Goal: Transaction & Acquisition: Register for event/course

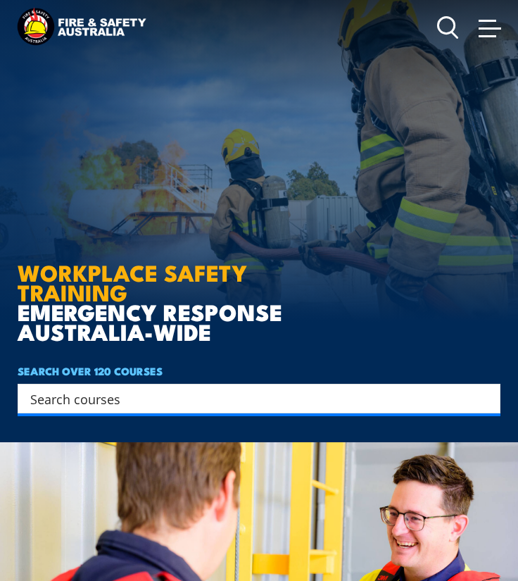
click at [172, 412] on div "Search" at bounding box center [259, 399] width 483 height 30
click at [183, 401] on input "Search input" at bounding box center [249, 398] width 439 height 21
type input "fire extinguisher"
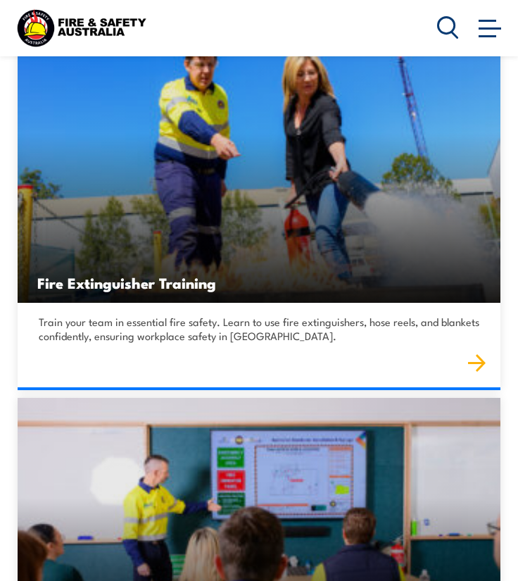
scroll to position [306, 0]
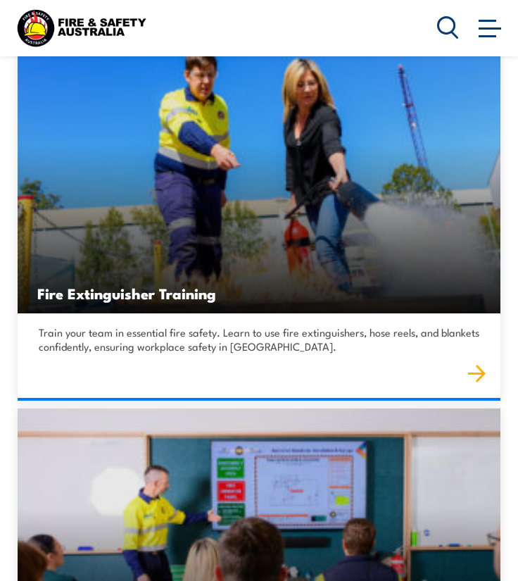
click at [474, 370] on img at bounding box center [477, 373] width 18 height 19
click at [476, 372] on img at bounding box center [477, 373] width 18 height 19
click at [225, 222] on img at bounding box center [259, 179] width 483 height 270
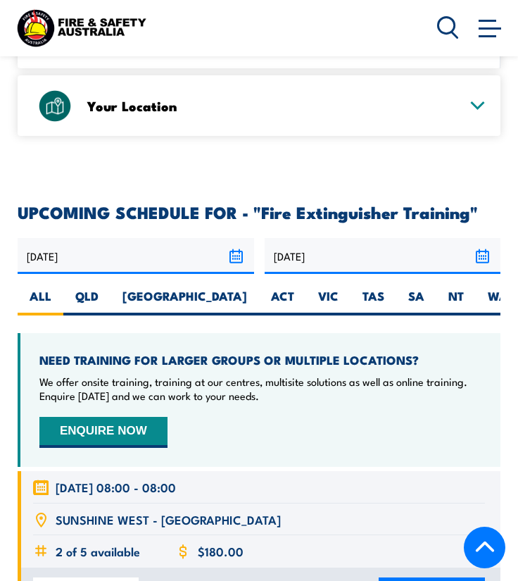
scroll to position [2455, 0]
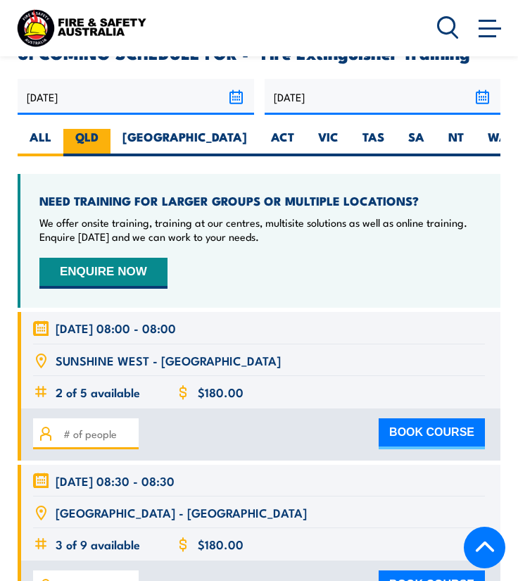
click at [82, 129] on label "QLD" at bounding box center [86, 142] width 47 height 27
click at [99, 129] on input "QLD" at bounding box center [103, 133] width 9 height 9
radio input "true"
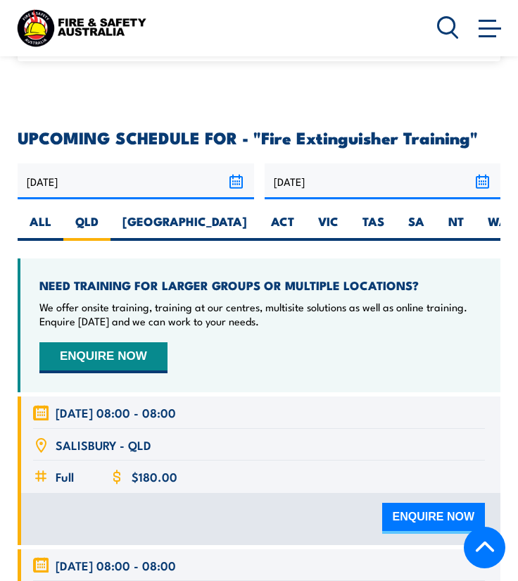
scroll to position [2290, 0]
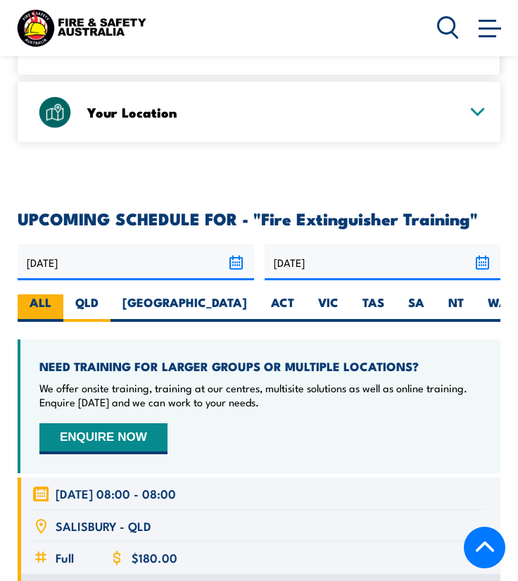
click at [42, 294] on label "ALL" at bounding box center [41, 307] width 46 height 27
click at [51, 294] on input "ALL" at bounding box center [55, 298] width 9 height 9
radio input "true"
click at [30, 294] on label "ALL" at bounding box center [41, 307] width 46 height 27
click at [51, 294] on input "ALL" at bounding box center [55, 298] width 9 height 9
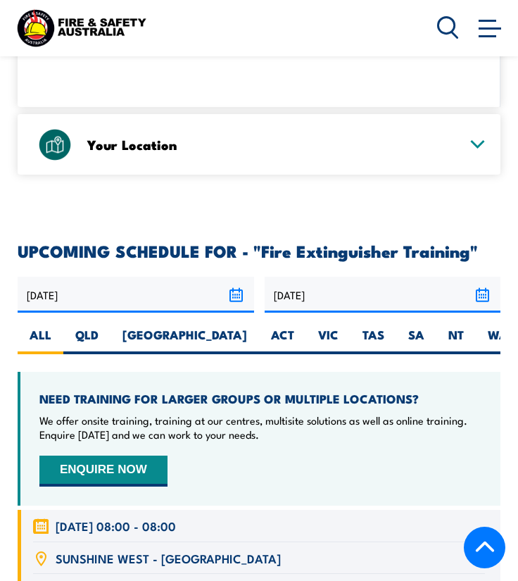
scroll to position [2315, 0]
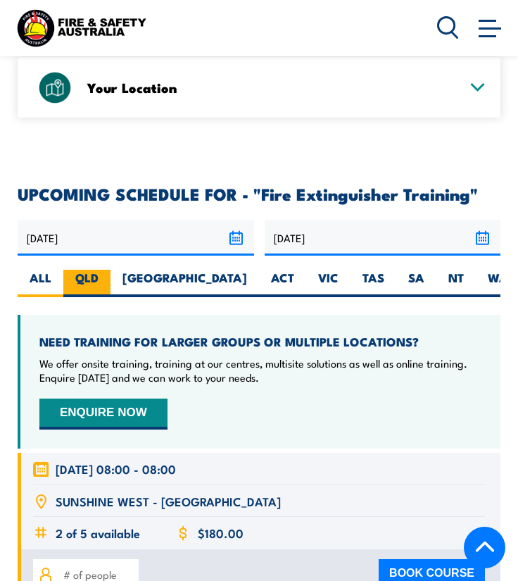
click at [90, 270] on label "QLD" at bounding box center [86, 283] width 47 height 27
click at [99, 270] on input "QLD" at bounding box center [103, 274] width 9 height 9
radio input "true"
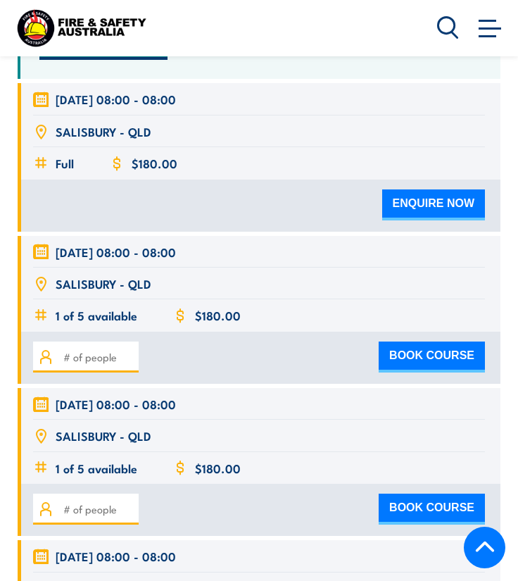
scroll to position [2683, 0]
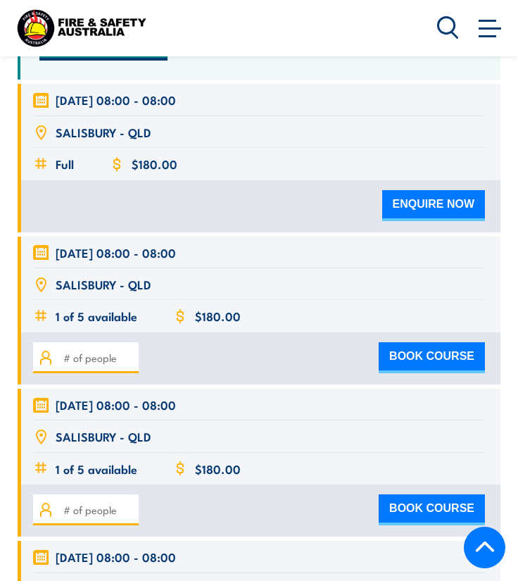
click at [403, 342] on button "BOOK COURSE" at bounding box center [432, 357] width 106 height 31
type input "1"
click at [407, 342] on button "BOOK COURSE" at bounding box center [432, 357] width 106 height 31
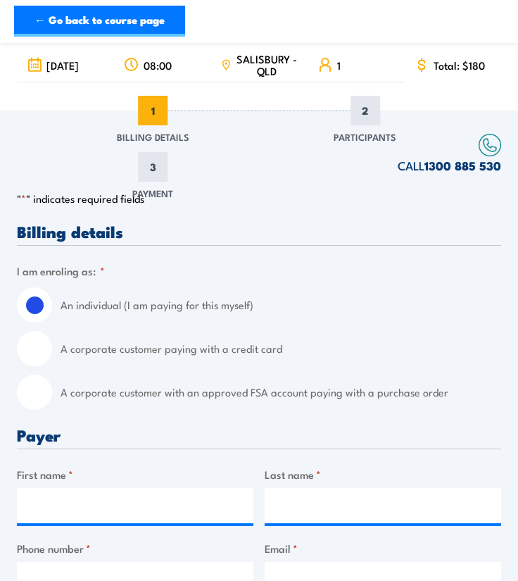
scroll to position [139, 0]
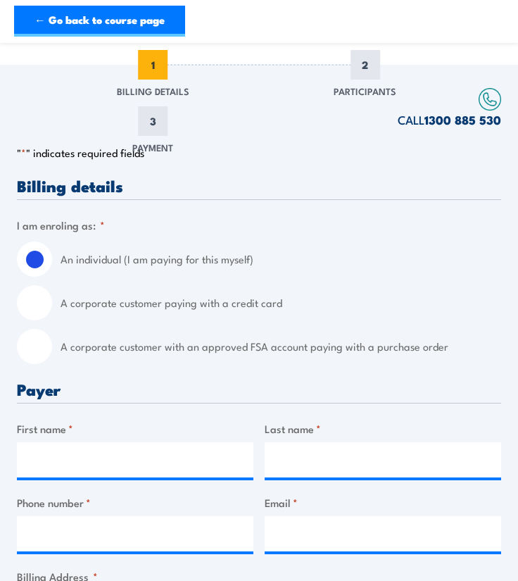
click at [39, 320] on input "A corporate customer paying with a credit card" at bounding box center [34, 302] width 35 height 35
radio input "true"
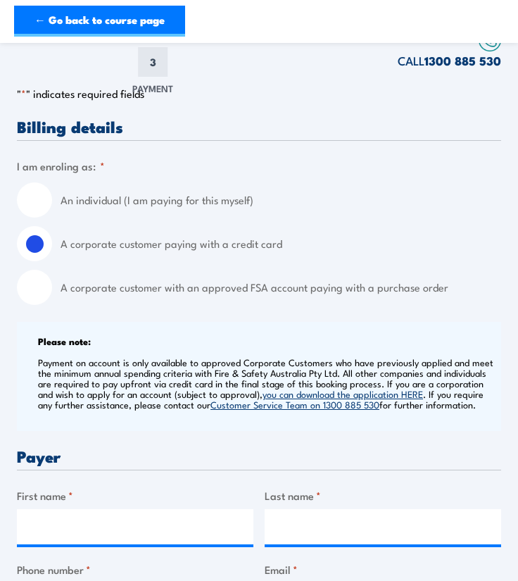
scroll to position [199, 0]
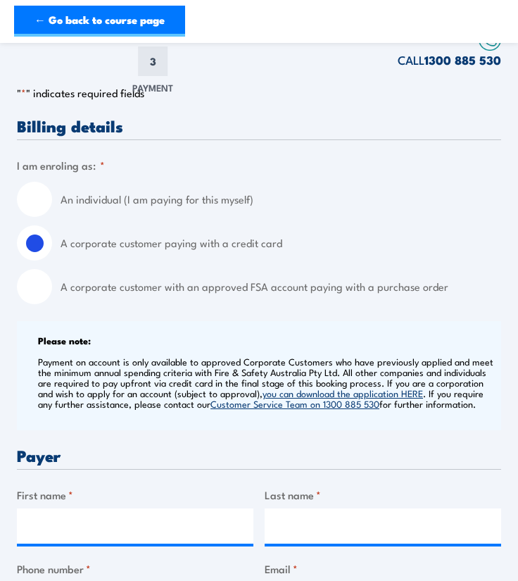
click at [47, 284] on div "A corporate customer with an approved FSA account paying with a purchase order" at bounding box center [259, 286] width 484 height 35
click at [42, 304] on div "A corporate customer with an approved FSA account paying with a purchase order" at bounding box center [259, 286] width 484 height 35
click at [30, 300] on input "A corporate customer with an approved FSA account paying with a purchase order" at bounding box center [34, 286] width 35 height 35
radio input "true"
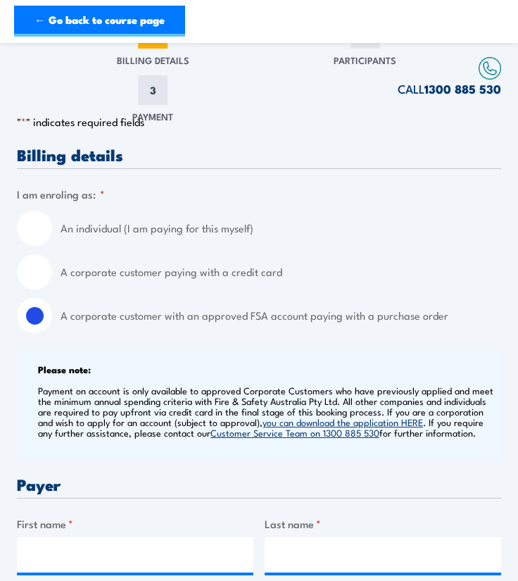
scroll to position [385, 0]
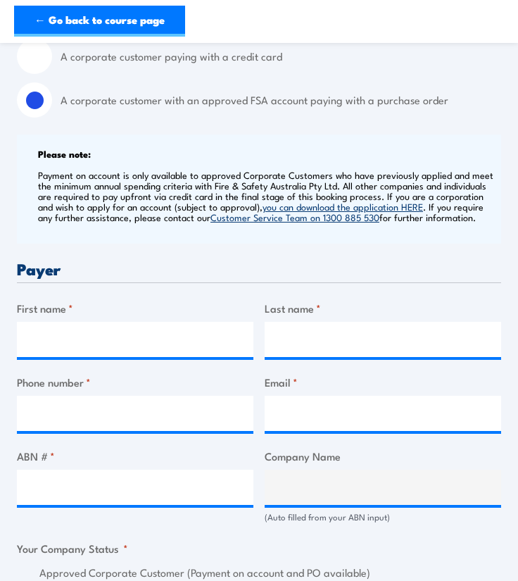
click at [172, 371] on div "Billing details I am enroling as: * An individual (I am paying for this myself)…" at bounding box center [259, 581] width 484 height 1300
click at [138, 357] on input "First name *" at bounding box center [135, 339] width 237 height 35
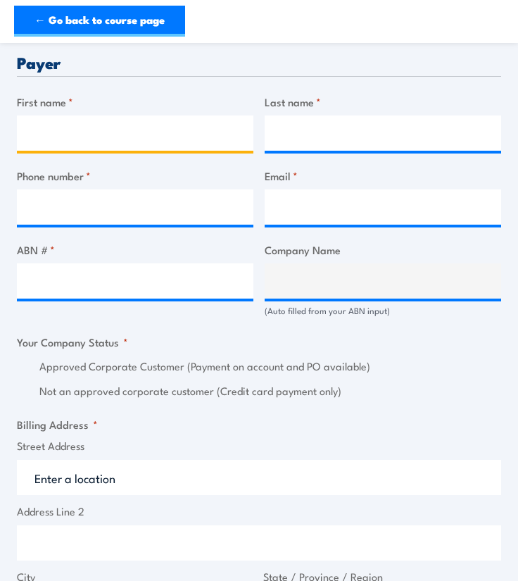
scroll to position [546, 0]
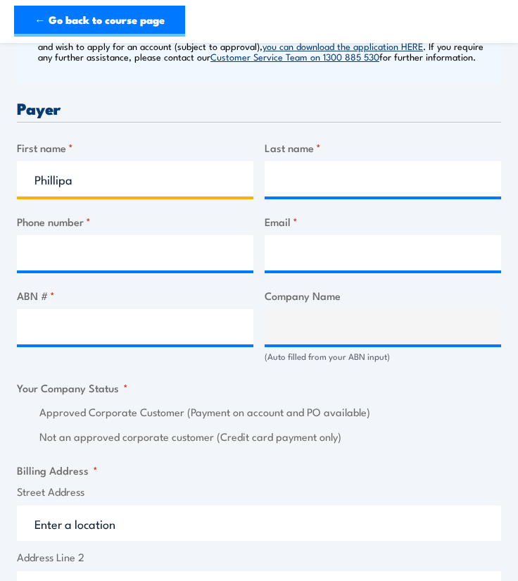
type input "Phillipa"
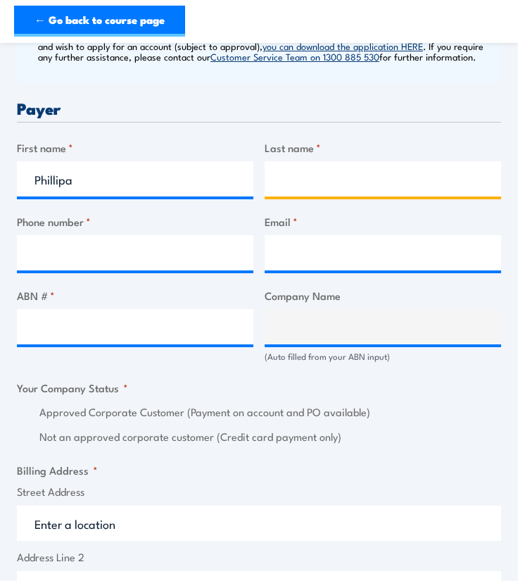
click at [306, 184] on input "Last name *" at bounding box center [383, 178] width 237 height 35
type input "[PERSON_NAME]"
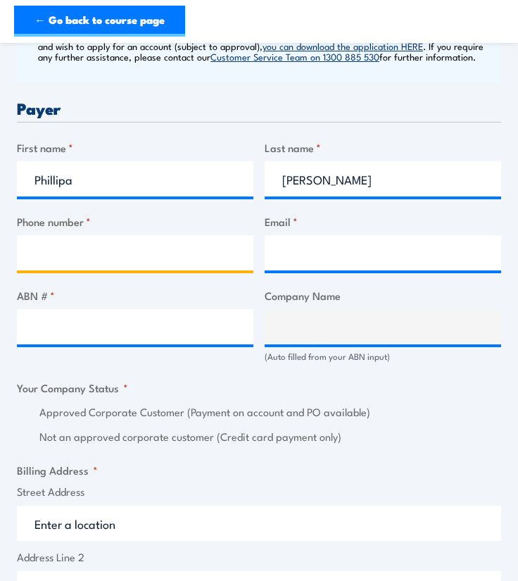
click at [199, 253] on input "Phone number *" at bounding box center [135, 252] width 237 height 35
type input "0414680734"
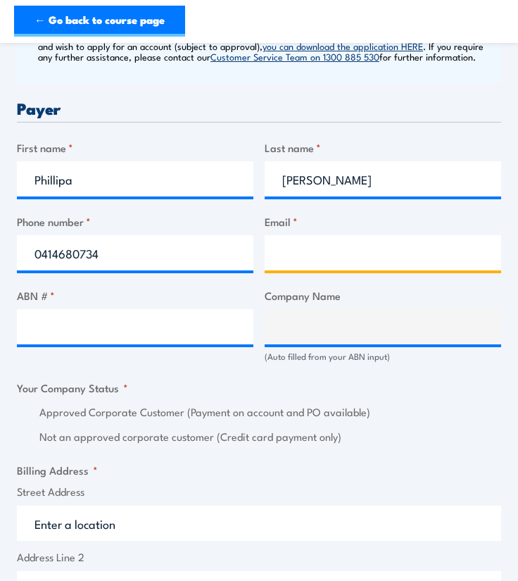
click at [364, 270] on input "Email *" at bounding box center [383, 252] width 237 height 35
type input "[EMAIL_ADDRESS][DOMAIN_NAME]"
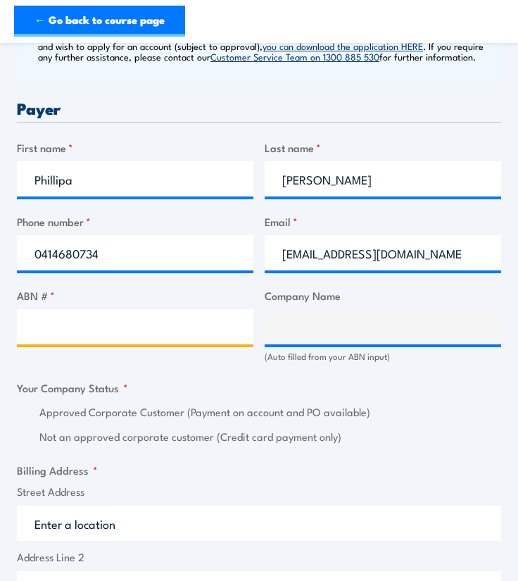
click at [134, 344] on input "ABN # *" at bounding box center [135, 326] width 237 height 35
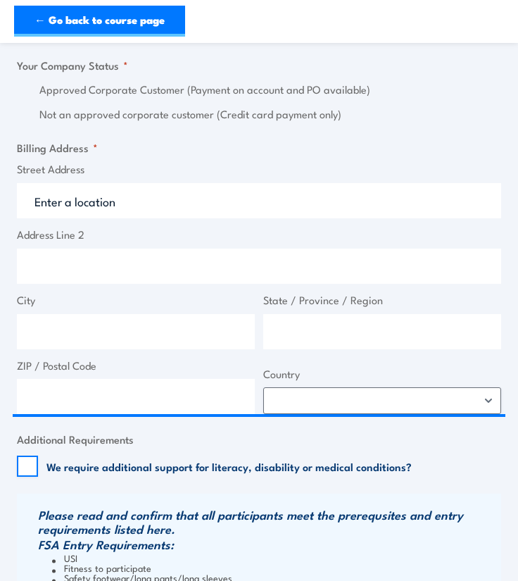
scroll to position [899, 0]
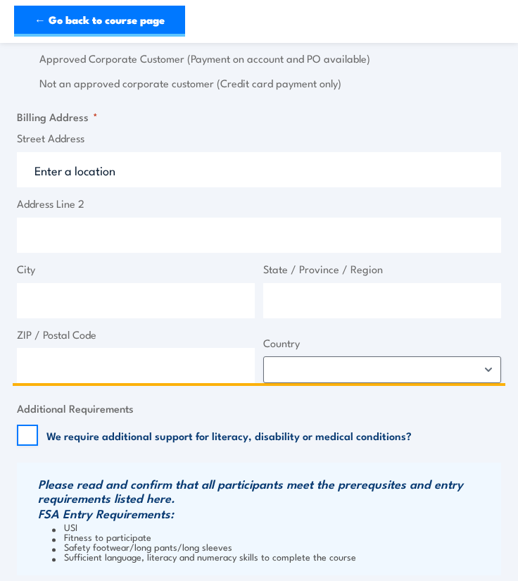
click at [178, 183] on input "Street Address" at bounding box center [259, 169] width 484 height 35
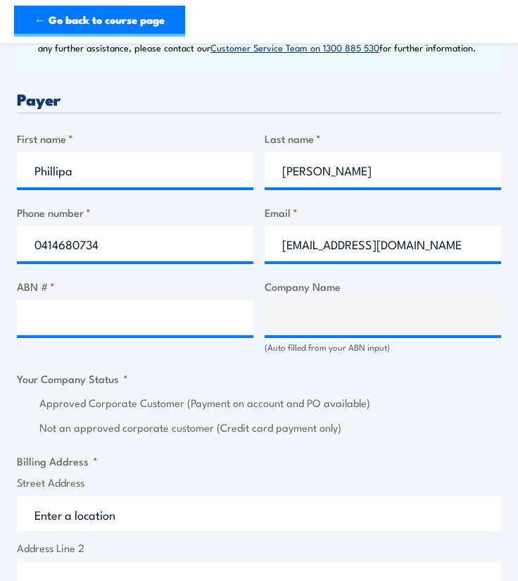
scroll to position [585, 0]
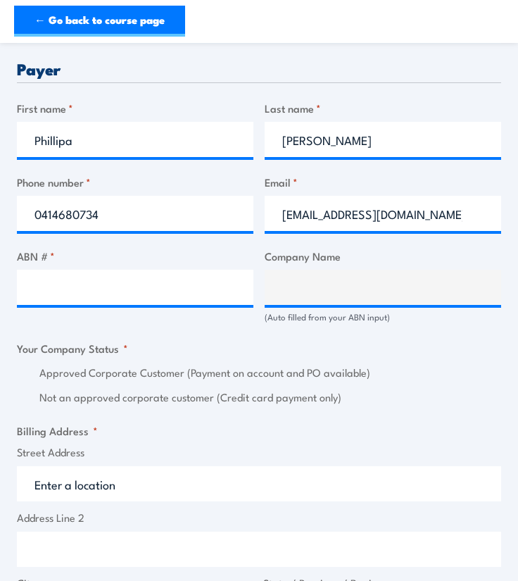
click at [178, 183] on div "Billing details I am enroling as: * An individual (I am paying for this myself)…" at bounding box center [259, 381] width 484 height 1300
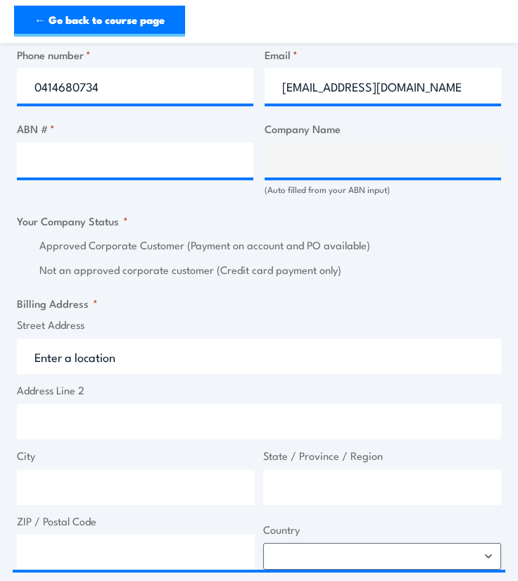
scroll to position [719, 0]
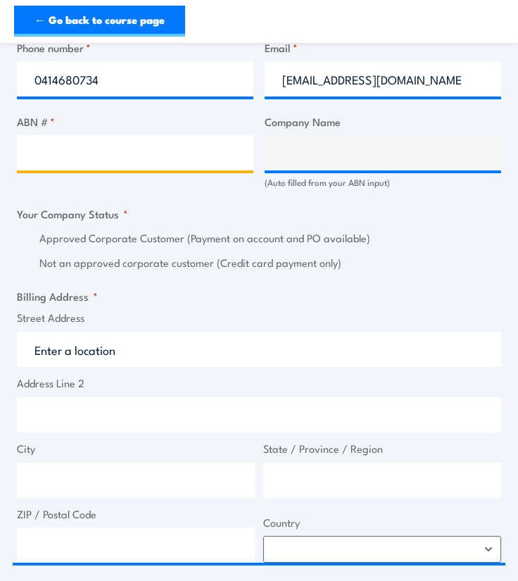
click at [162, 168] on input "ABN # *" at bounding box center [135, 152] width 237 height 35
click at [121, 167] on input "ABN # *" at bounding box center [135, 152] width 237 height 35
paste input "r 17 106 297 394"
type input "r 17 106 297 394"
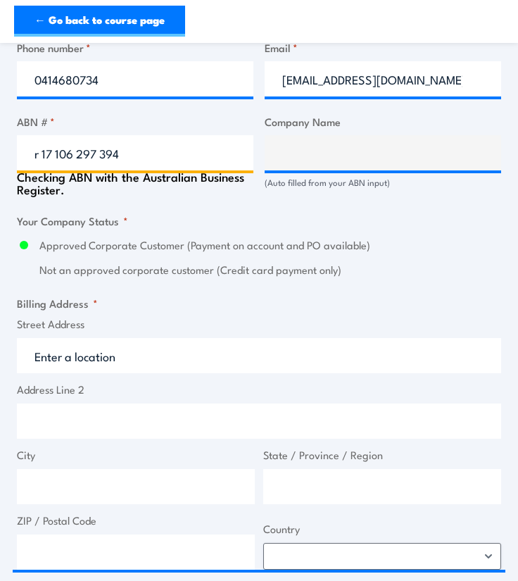
type input "GRILL'D PTY LTD"
radio input "true"
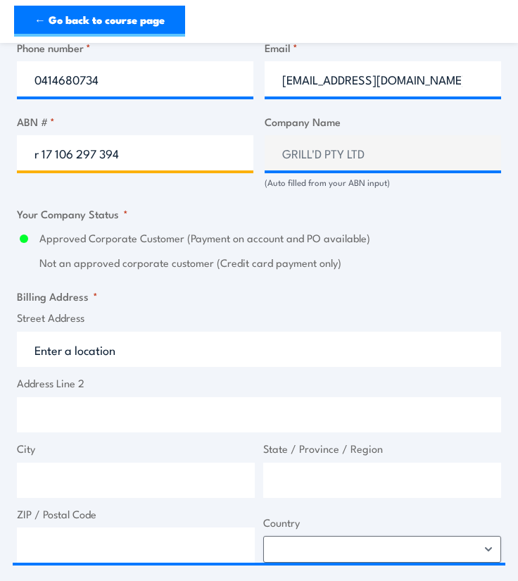
click at [40, 160] on input "r 17 106 297 394" at bounding box center [135, 152] width 237 height 35
type input "17 106 297 394"
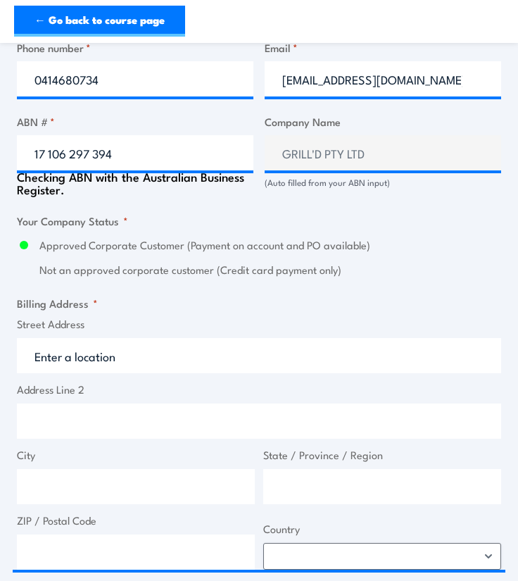
click at [475, 329] on label "Street Address" at bounding box center [259, 324] width 484 height 16
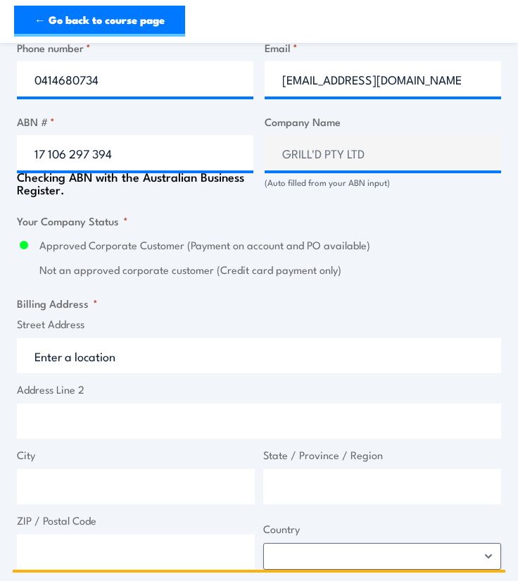
click at [475, 338] on input "Street Address" at bounding box center [259, 355] width 484 height 35
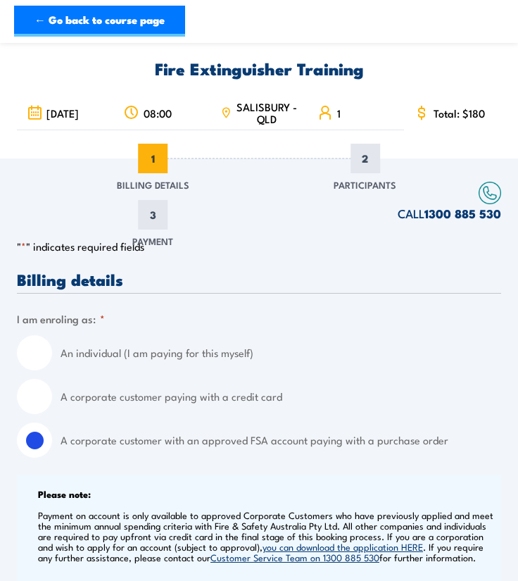
scroll to position [51, 0]
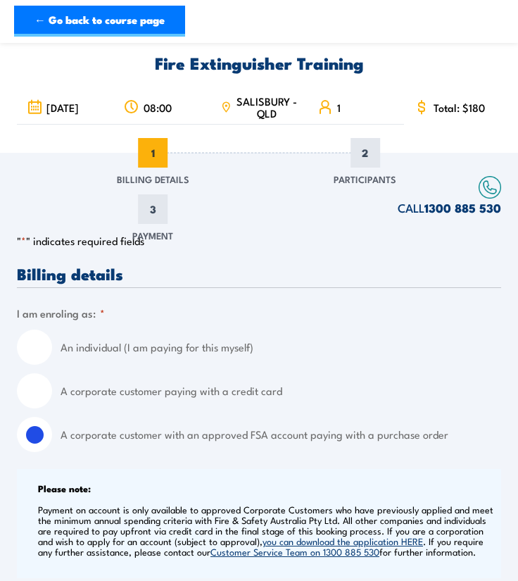
click at [153, 113] on span "08:00" at bounding box center [158, 107] width 28 height 12
click at [157, 113] on span "08:00" at bounding box center [158, 107] width 28 height 12
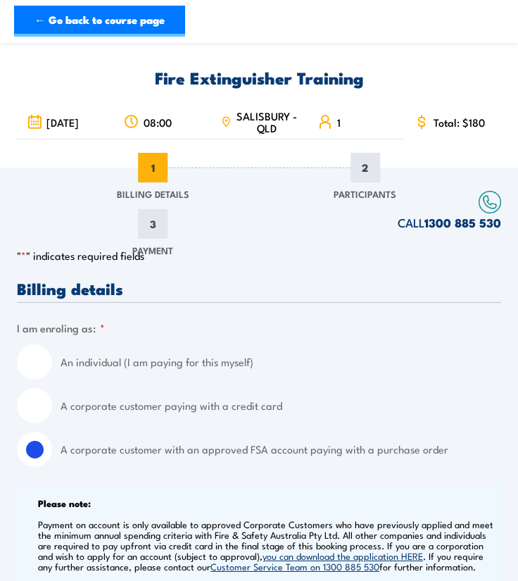
scroll to position [34, 0]
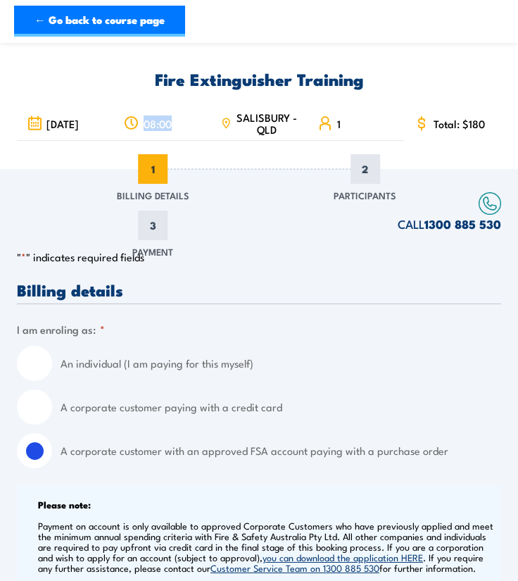
drag, startPoint x: 170, startPoint y: 125, endPoint x: 129, endPoint y: 137, distance: 43.2
click at [129, 137] on div "08:00" at bounding box center [162, 122] width 97 height 37
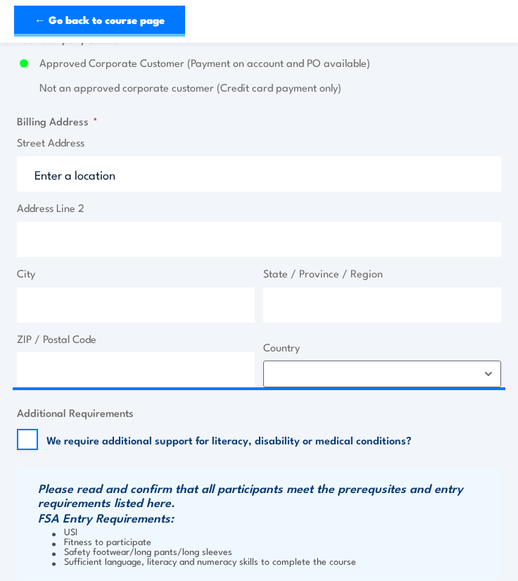
scroll to position [886, 0]
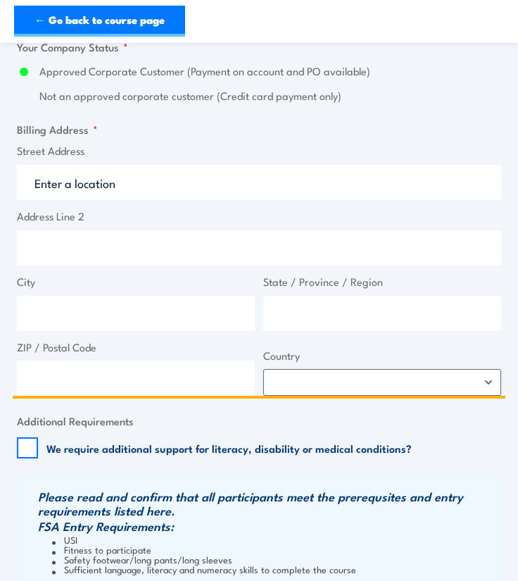
click at [300, 181] on input "Street Address" at bounding box center [259, 182] width 484 height 35
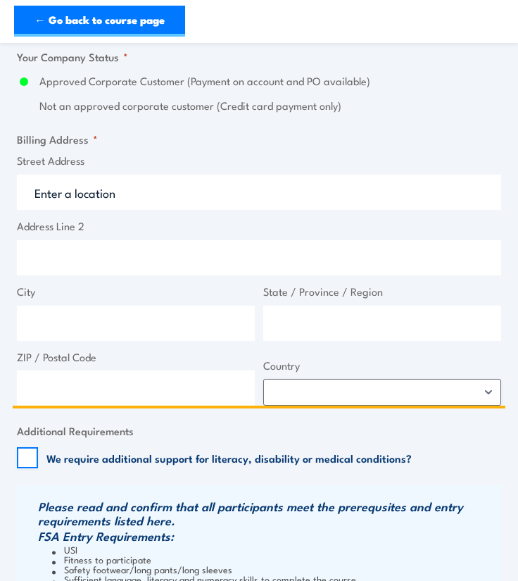
scroll to position [876, 0]
